Goal: Transaction & Acquisition: Purchase product/service

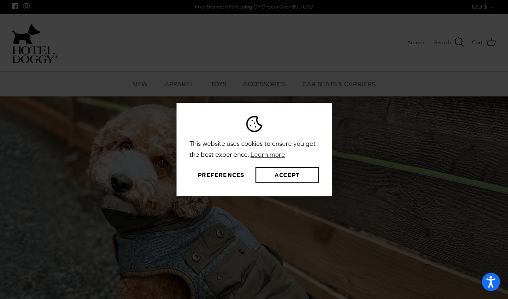
click at [221, 177] on button "Preferences" at bounding box center [221, 175] width 63 height 16
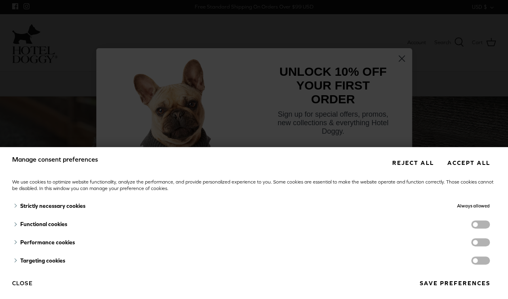
scroll to position [10, 0]
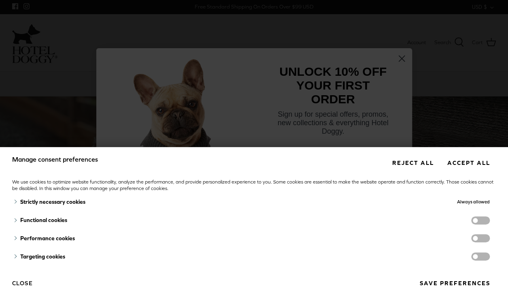
click at [477, 219] on span "functionality cookies" at bounding box center [480, 220] width 19 height 8
click at [489, 221] on input "functionality cookies" at bounding box center [489, 221] width 0 height 0
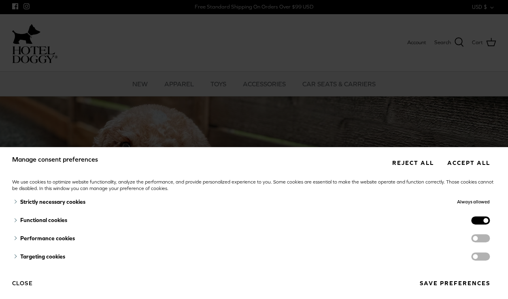
click at [477, 219] on span "functionality cookies" at bounding box center [480, 220] width 19 height 8
click at [489, 221] on input "functionality cookies" at bounding box center [489, 221] width 0 height 0
click at [426, 282] on button "Save preferences" at bounding box center [455, 283] width 82 height 15
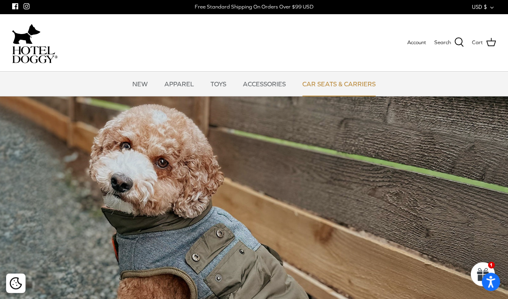
click at [343, 85] on link "CAR SEATS & CARRIERS" at bounding box center [339, 84] width 88 height 24
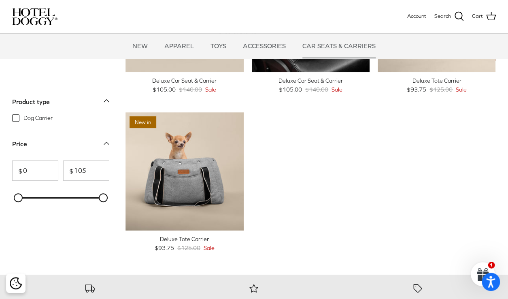
scroll to position [113, 0]
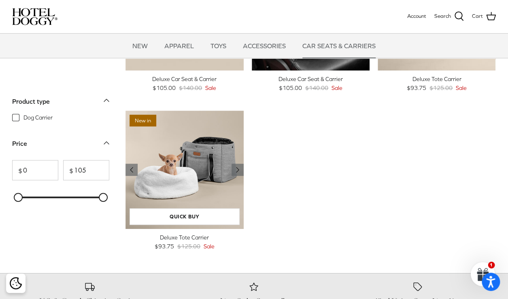
click at [205, 190] on img "Deluxe Tote Carrier" at bounding box center [185, 170] width 118 height 118
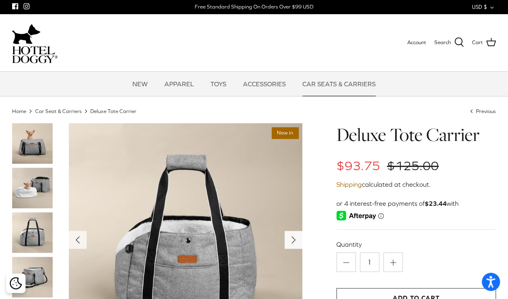
click at [290, 240] on icon "Right" at bounding box center [293, 239] width 13 height 13
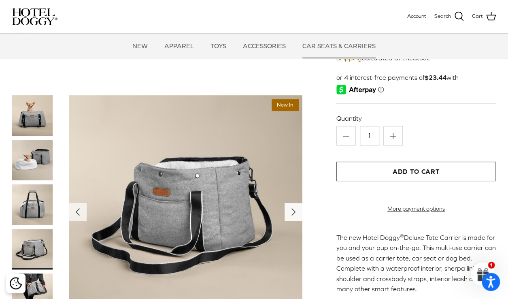
scroll to position [47, 0]
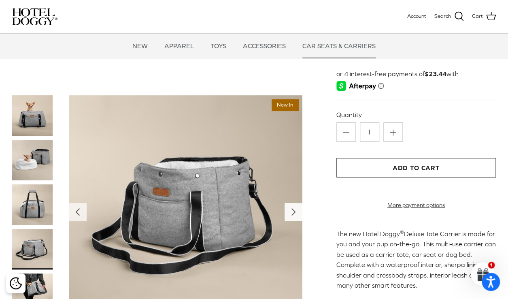
click at [288, 215] on icon "Right" at bounding box center [293, 212] width 13 height 13
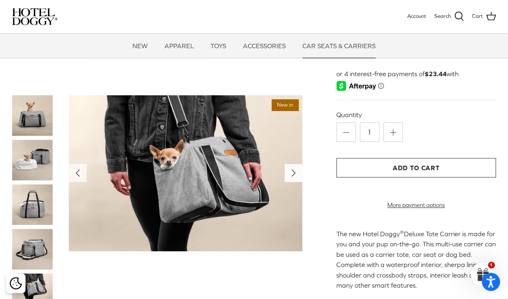
click at [288, 215] on img at bounding box center [186, 173] width 234 height 156
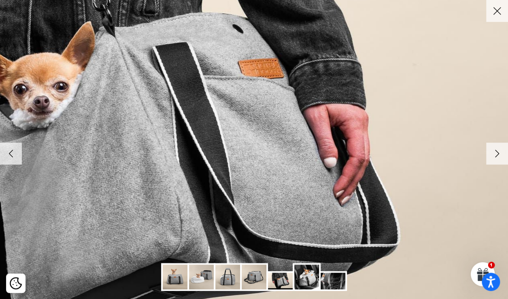
click at [496, 158] on icon "Right" at bounding box center [497, 154] width 14 height 14
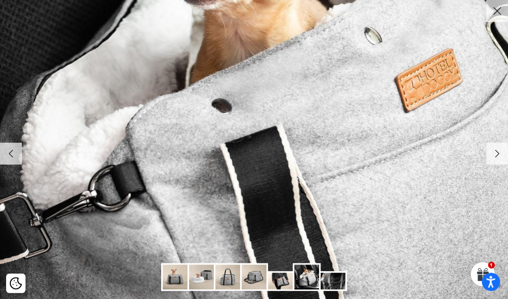
click at [496, 158] on icon "Right" at bounding box center [497, 154] width 14 height 14
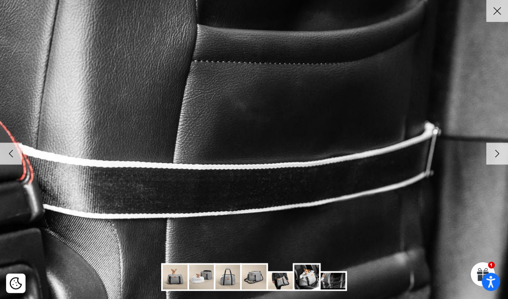
click at [332, 173] on img at bounding box center [204, 130] width 829 height 554
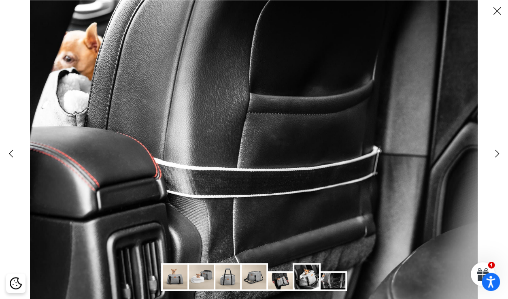
click at [332, 173] on img at bounding box center [254, 149] width 448 height 299
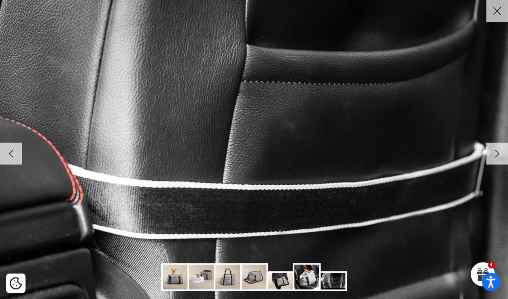
click at [332, 173] on img at bounding box center [253, 150] width 829 height 554
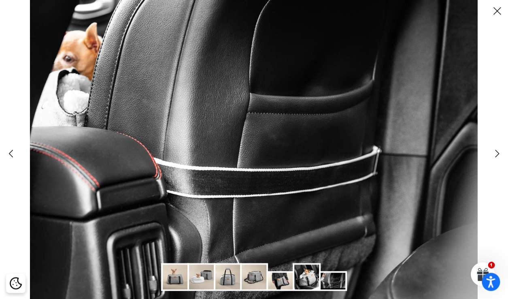
click at [494, 160] on icon "Right" at bounding box center [497, 154] width 14 height 14
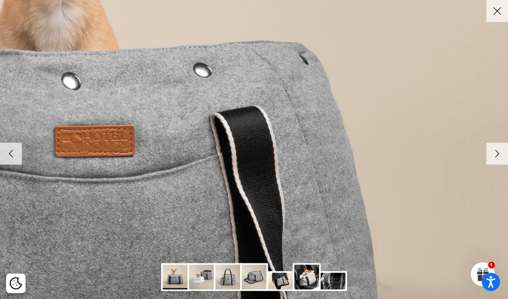
click at [494, 156] on icon "Right" at bounding box center [497, 154] width 14 height 14
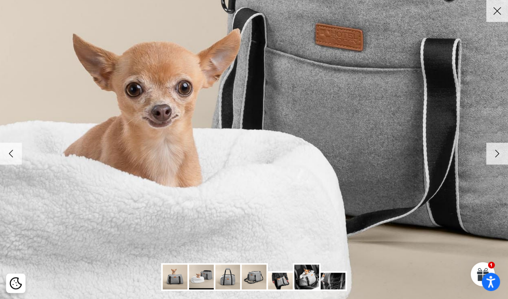
click at [494, 156] on icon "Right" at bounding box center [497, 154] width 14 height 14
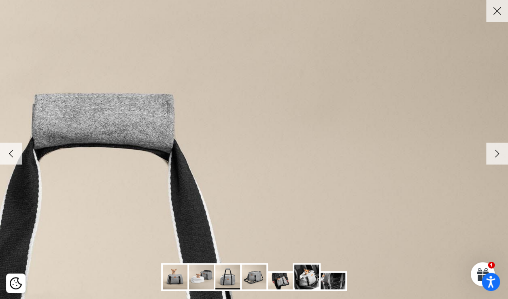
click at [497, 10] on icon "Close" at bounding box center [497, 11] width 14 height 14
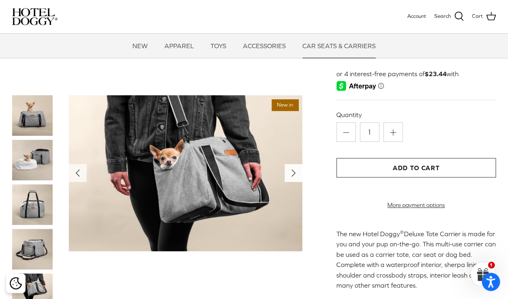
click at [294, 175] on polyline "Next" at bounding box center [293, 173] width 3 height 6
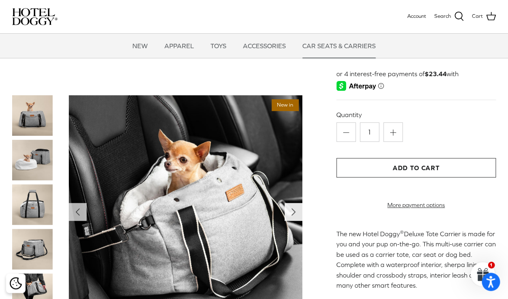
click at [294, 208] on icon "Right" at bounding box center [293, 212] width 13 height 13
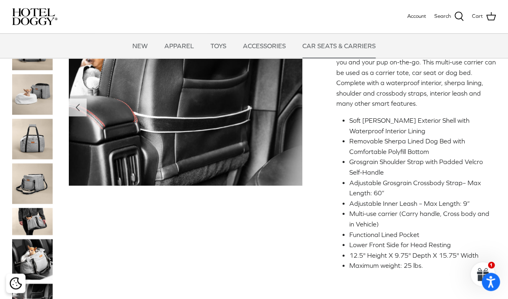
scroll to position [370, 0]
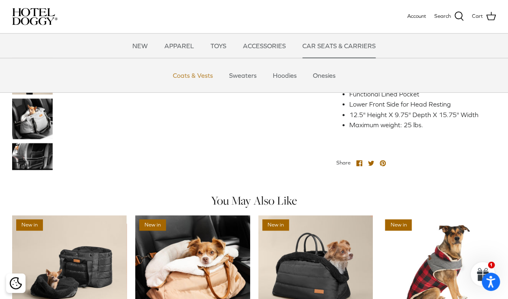
click at [190, 77] on link "Coats & Vests" at bounding box center [193, 75] width 55 height 24
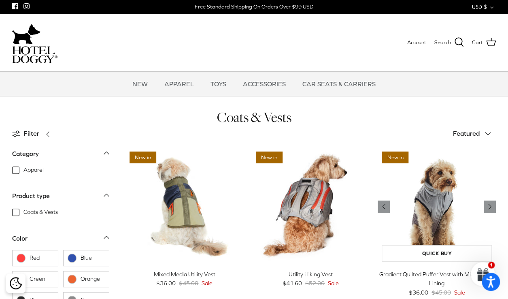
click at [486, 241] on img "Gradient Quilted Puffer Vest with Microfleece Lining" at bounding box center [437, 206] width 118 height 118
